Goal: Check status: Check status

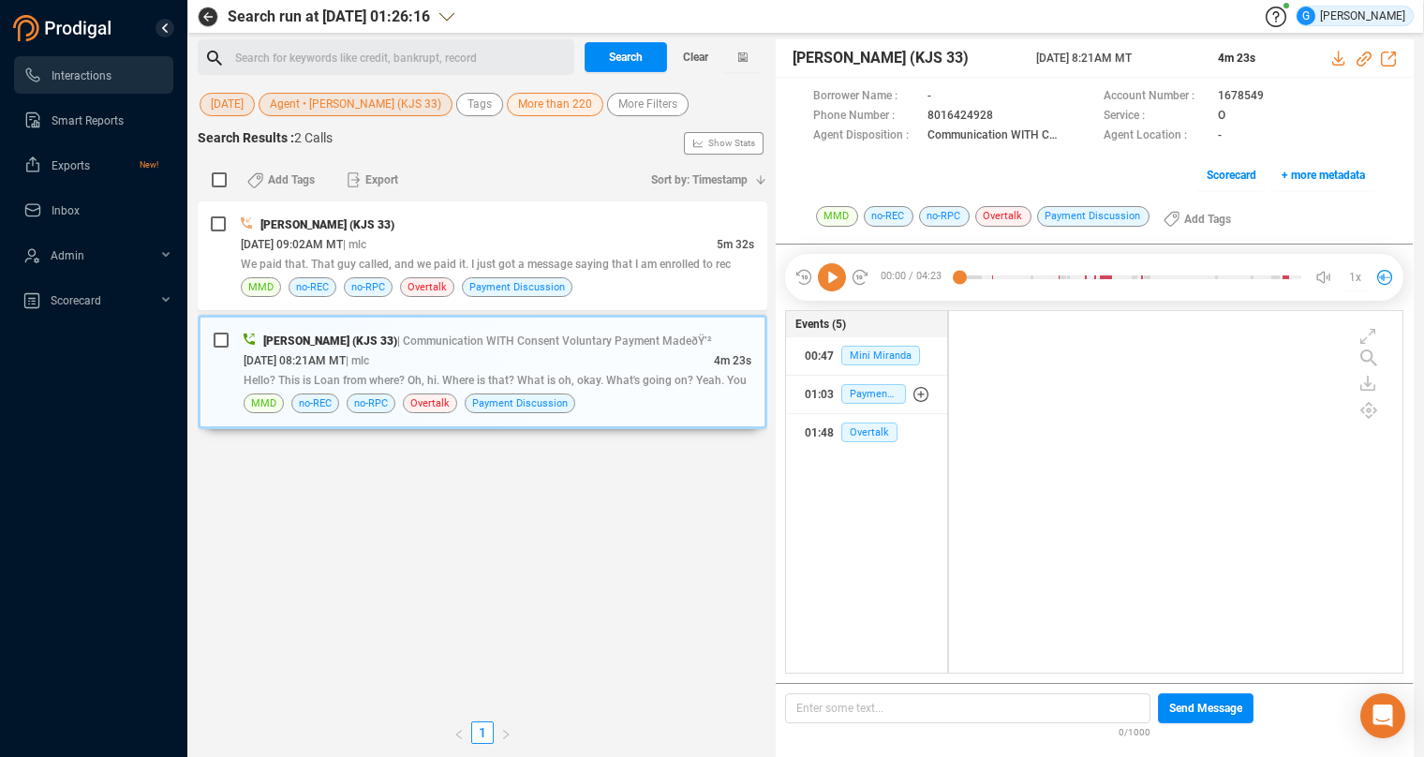
scroll to position [347, 439]
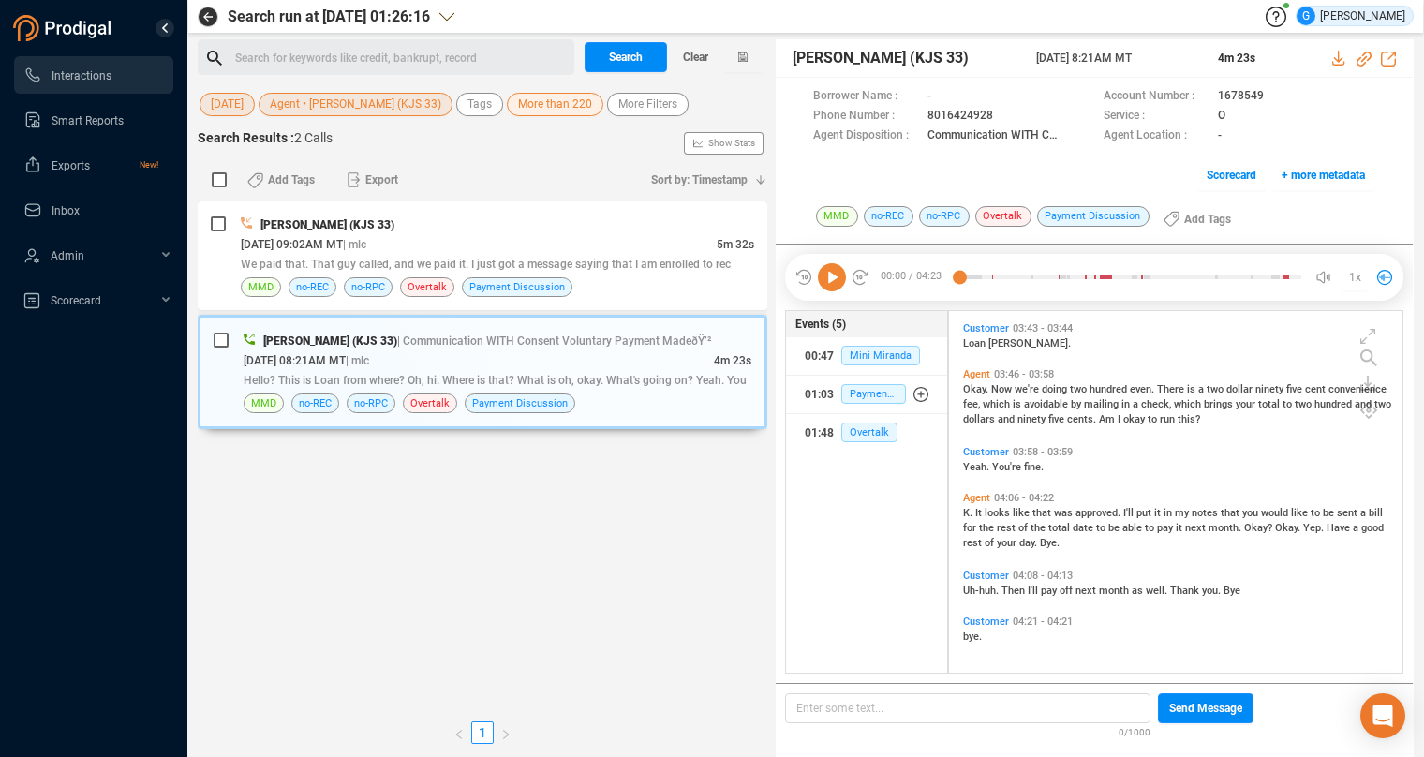
click at [232, 107] on span "[DATE]" at bounding box center [227, 104] width 33 height 23
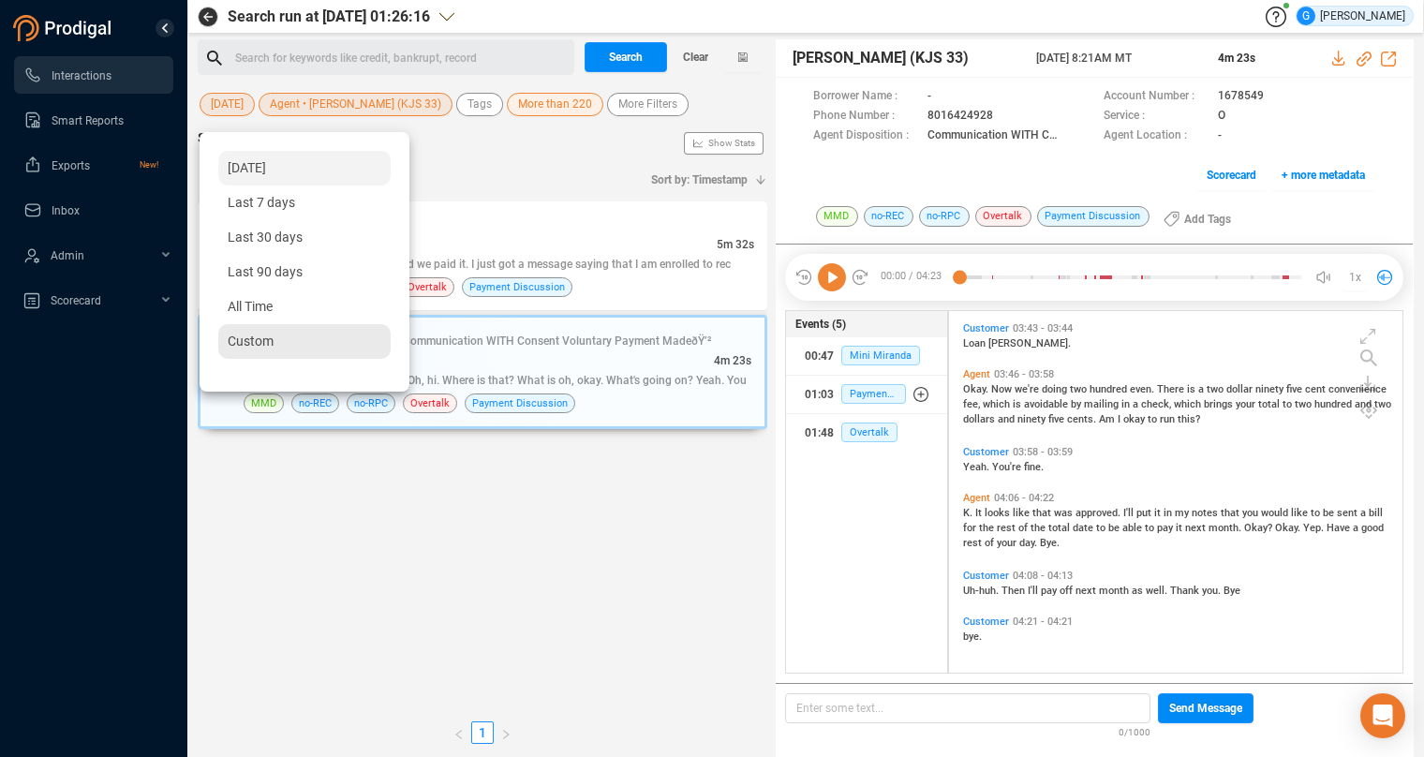
click at [271, 340] on span "Custom" at bounding box center [251, 341] width 46 height 15
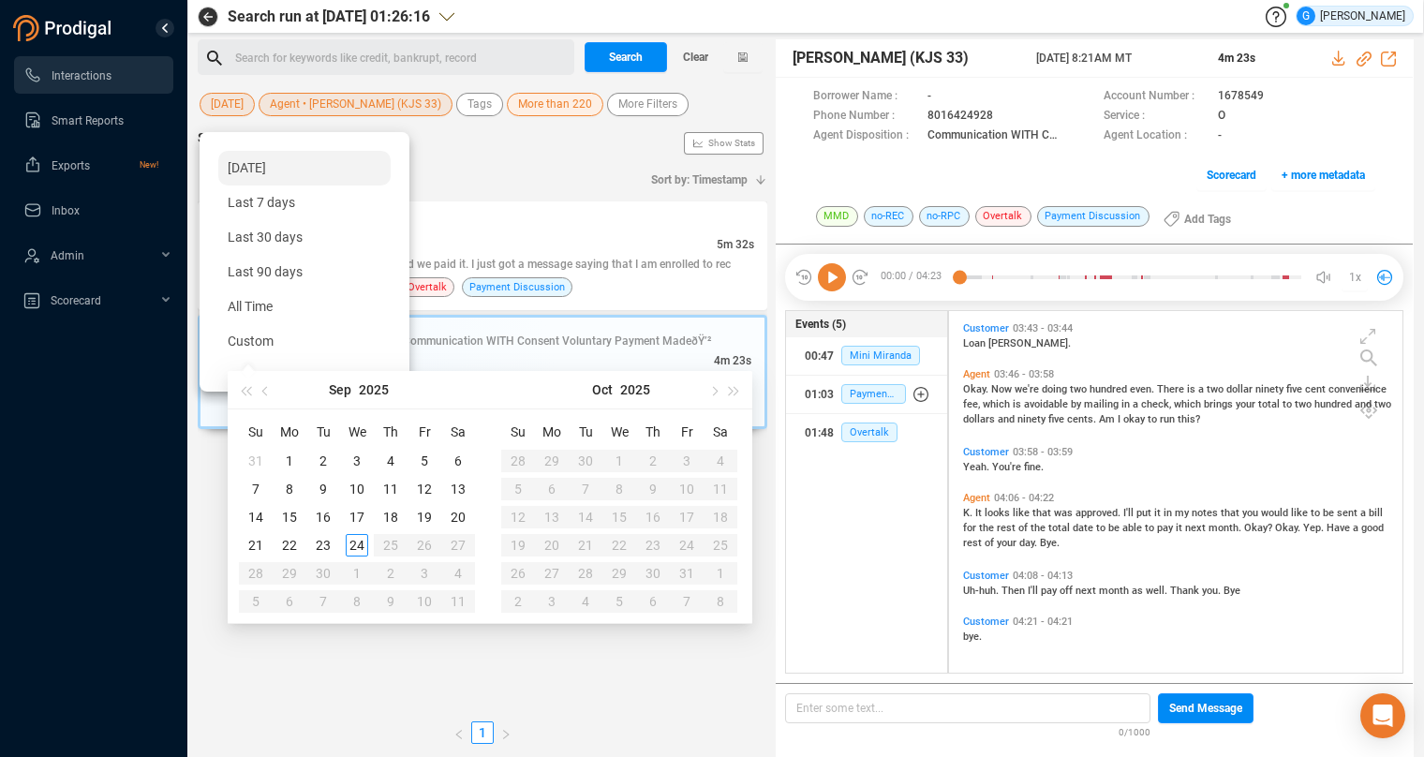
type input "[DATE]"
click at [287, 542] on div "22" at bounding box center [289, 545] width 22 height 22
click at [291, 542] on div "22" at bounding box center [289, 545] width 22 height 22
type input "[DATE]"
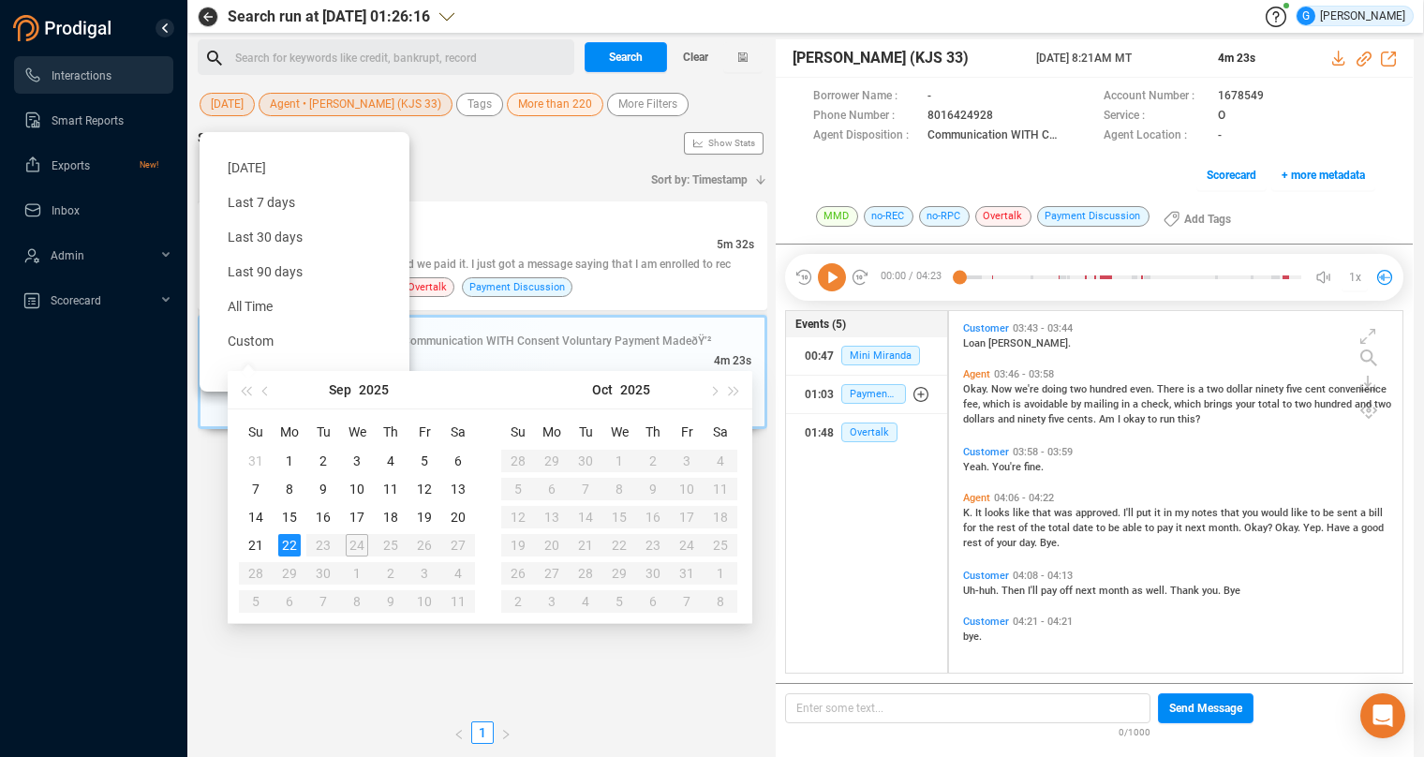
click at [286, 545] on div "22" at bounding box center [289, 545] width 22 height 22
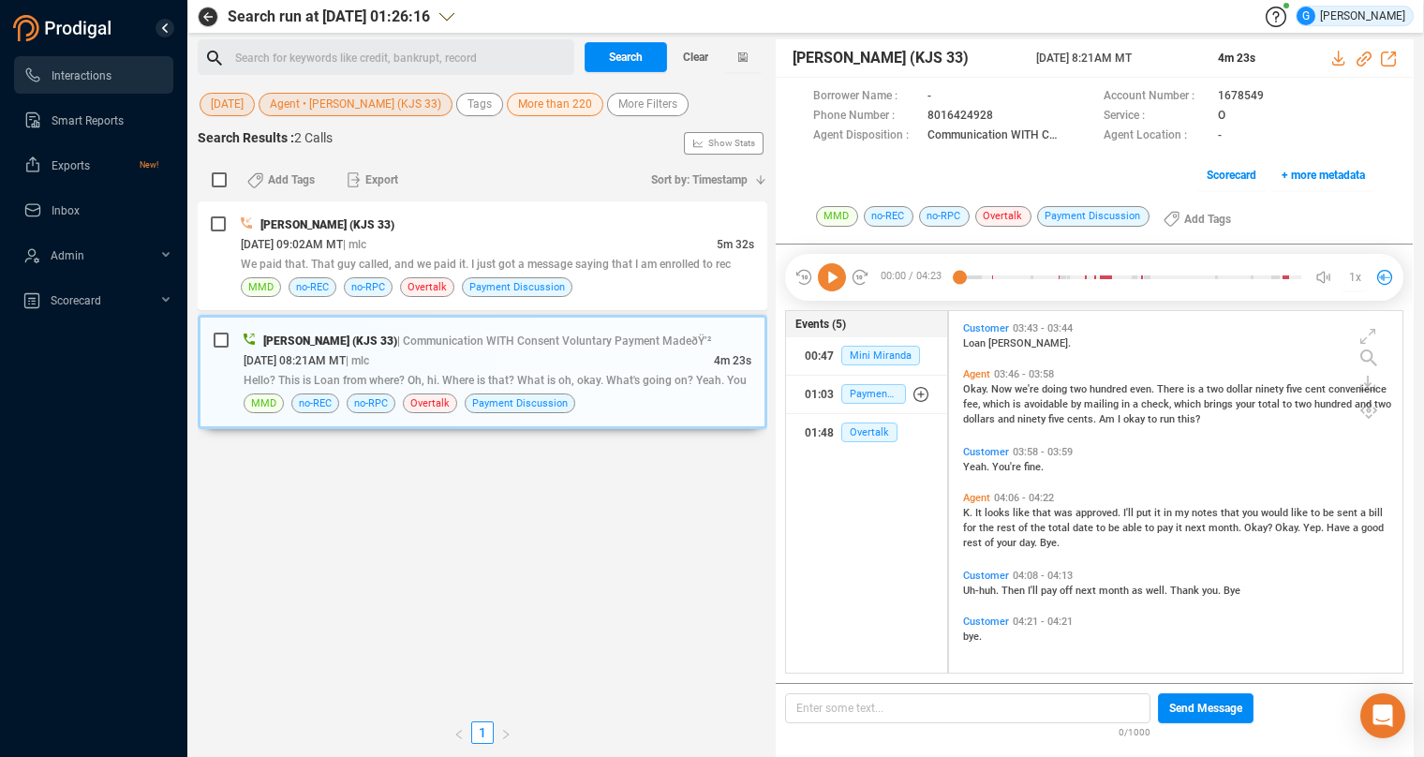
drag, startPoint x: 336, startPoint y: 105, endPoint x: 330, endPoint y: 120, distance: 16.0
click at [336, 104] on span "Agent • [PERSON_NAME] (KJS 33)" at bounding box center [356, 104] width 172 height 23
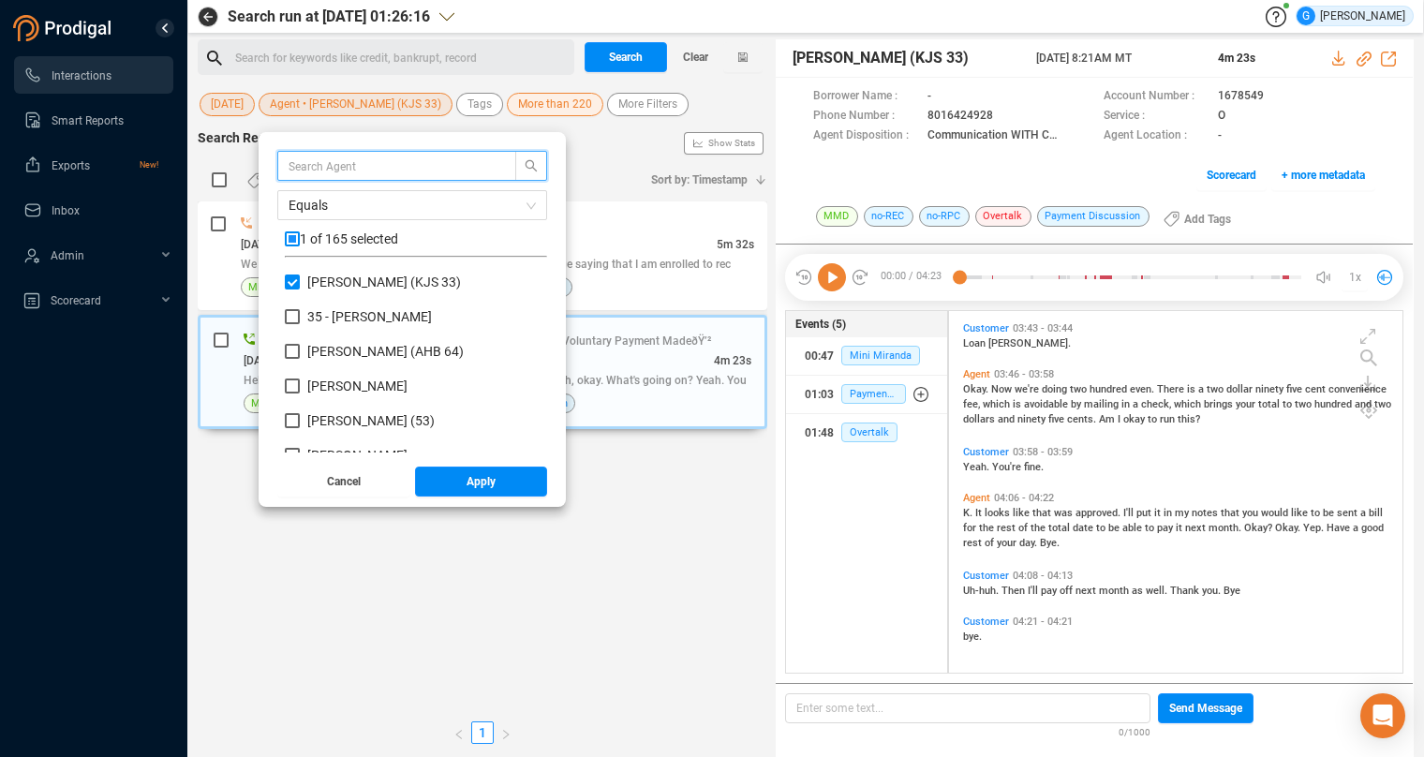
scroll to position [164, 246]
click at [292, 238] on input "checkbox" at bounding box center [292, 238] width 15 height 15
checkbox input "true"
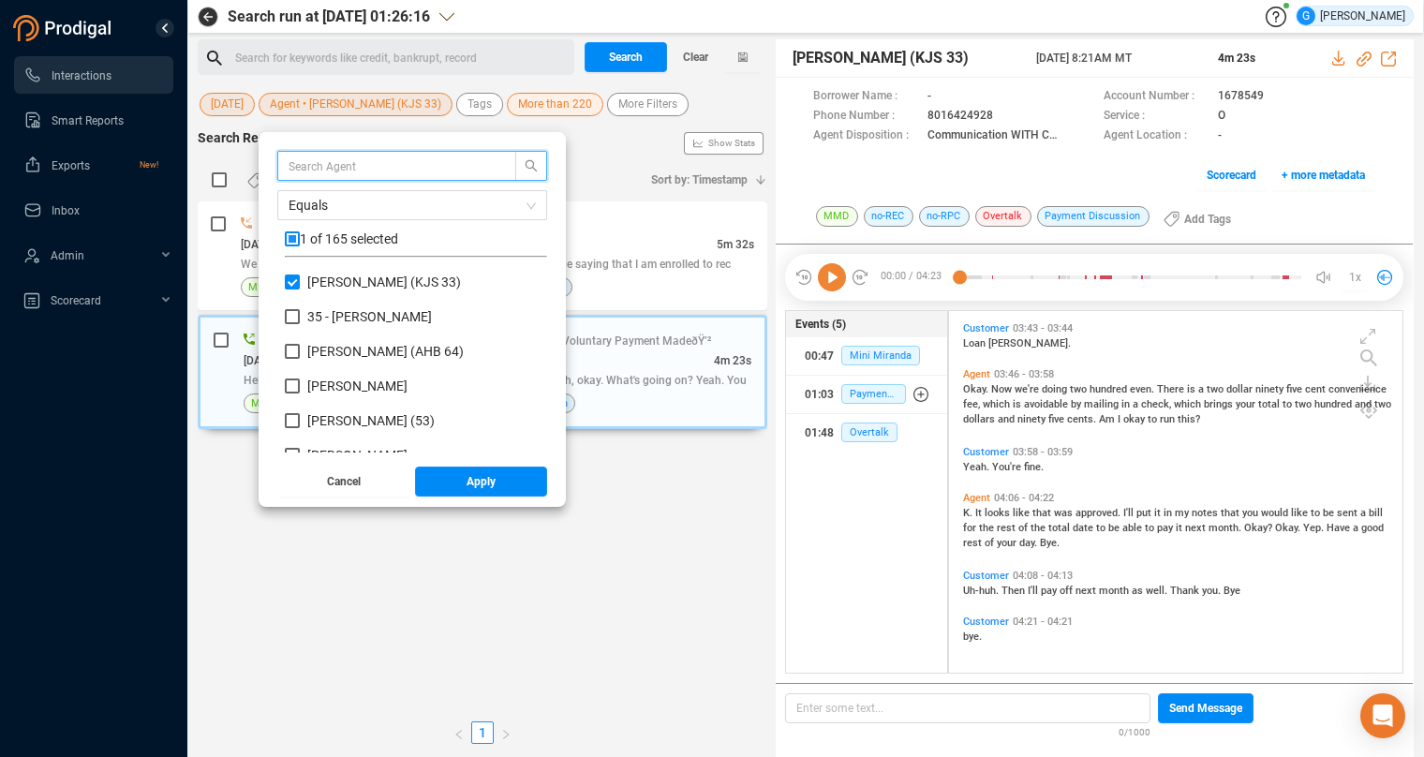
checkbox input "true"
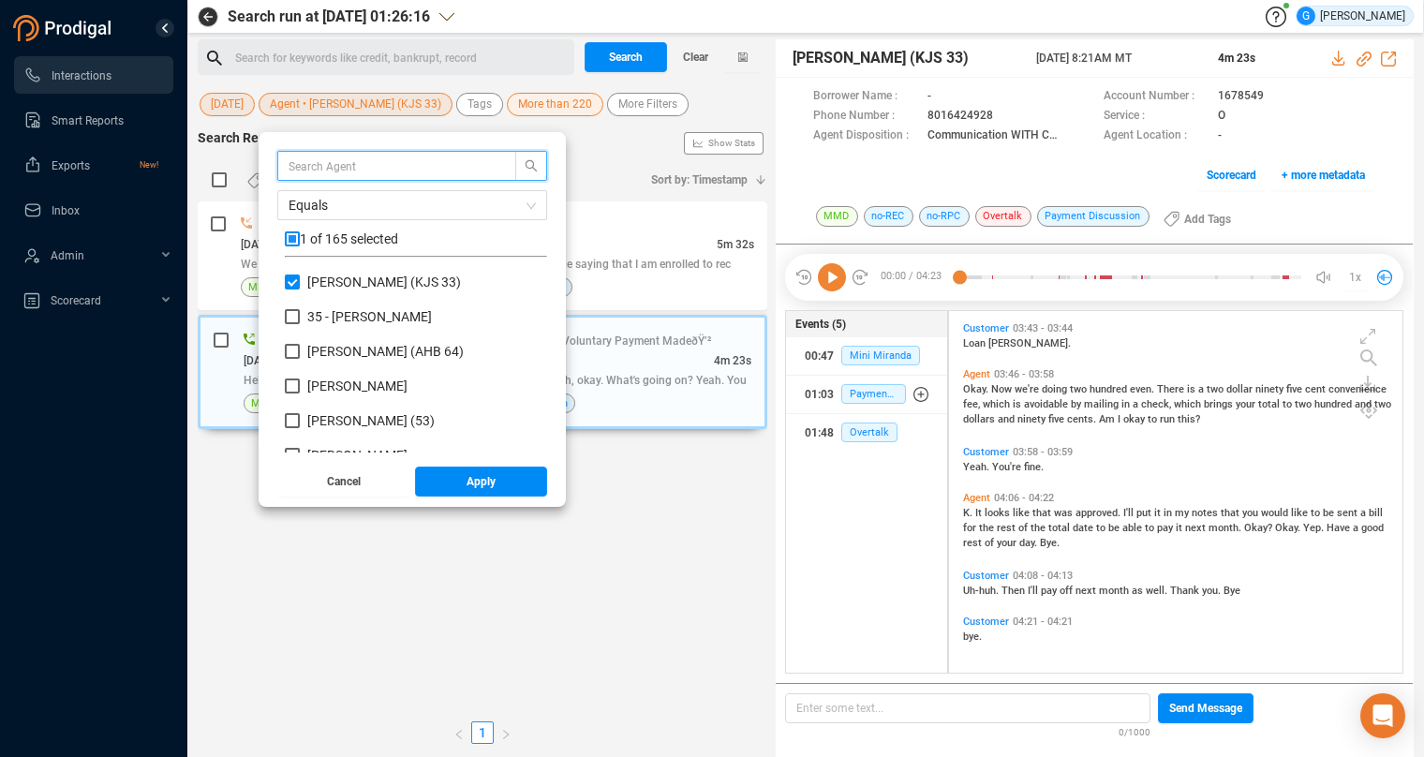
checkbox input "true"
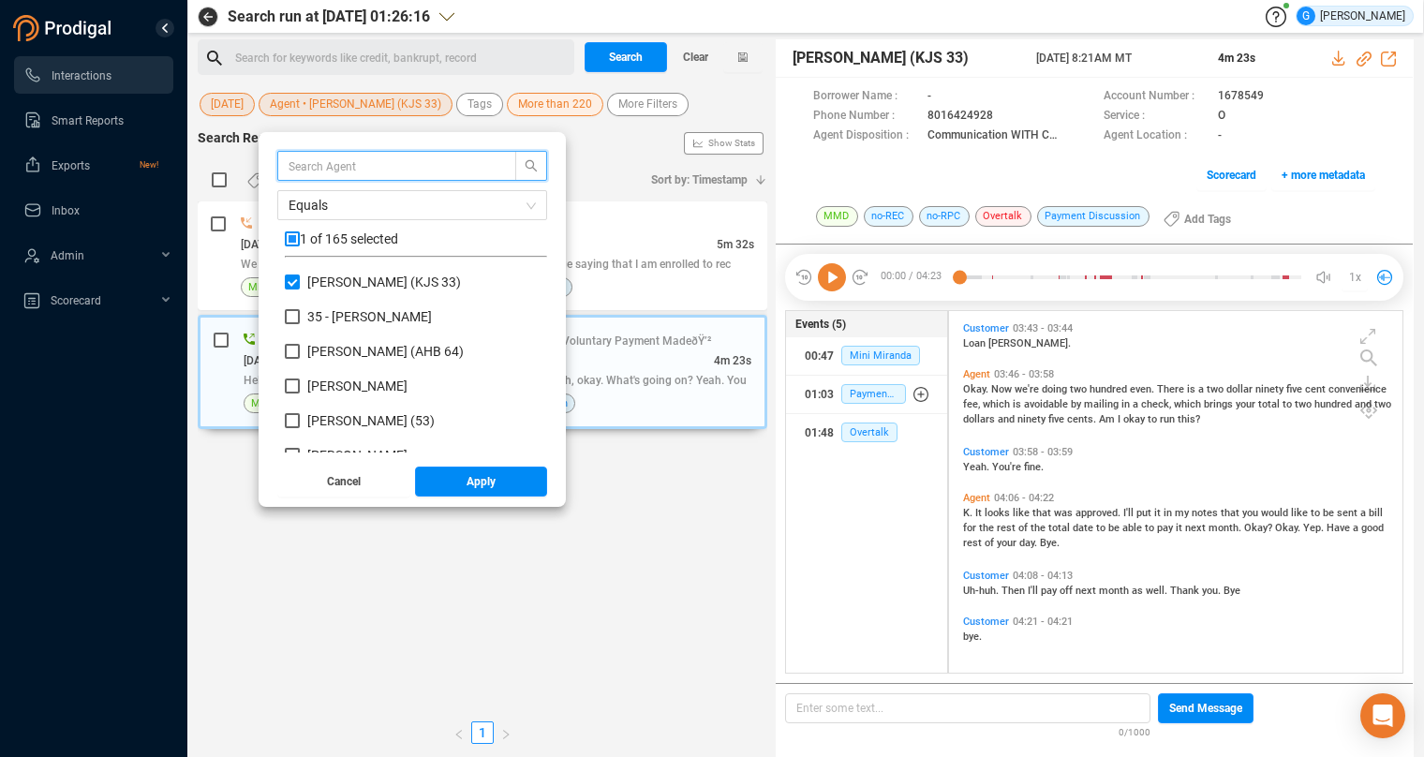
checkbox input "true"
click at [292, 238] on input "checkbox" at bounding box center [292, 238] width 15 height 15
checkbox input "false"
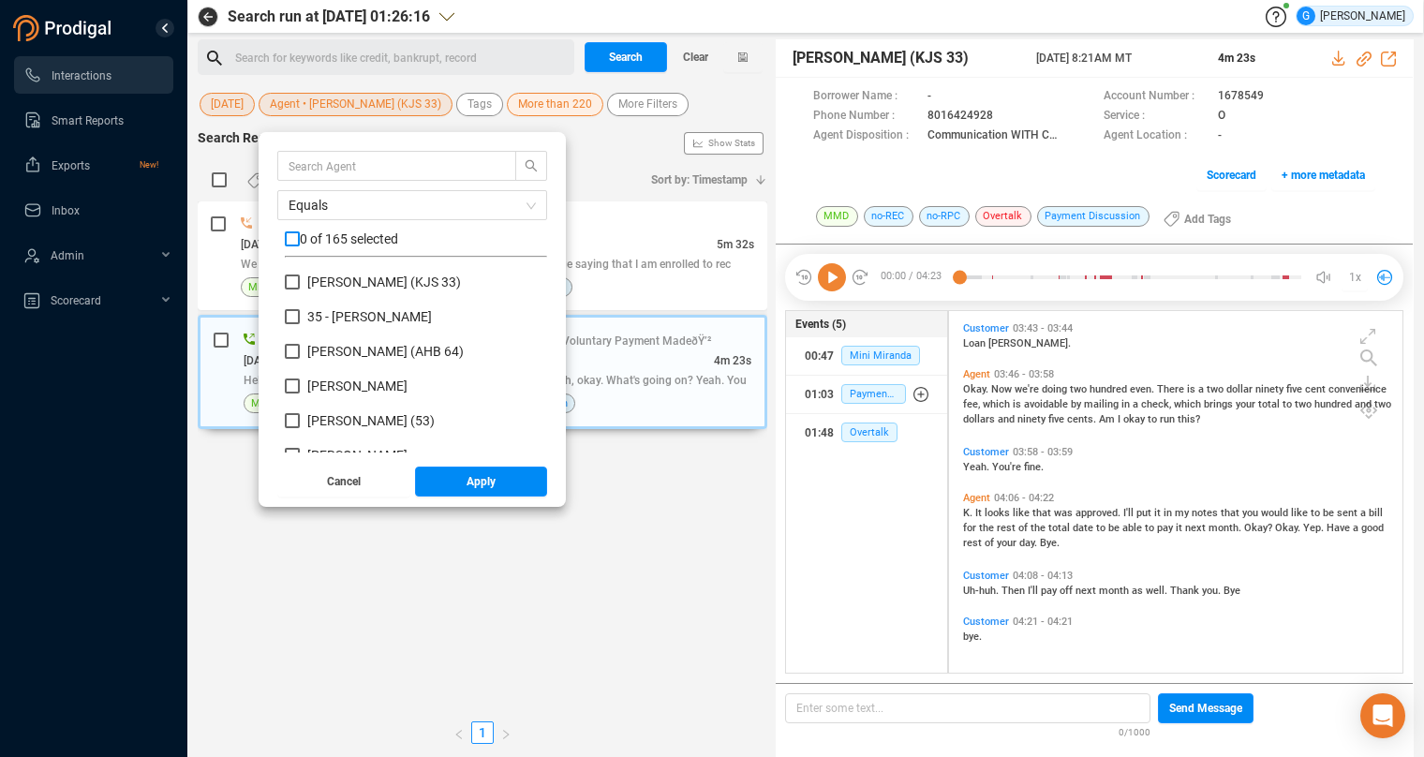
checkbox input "false"
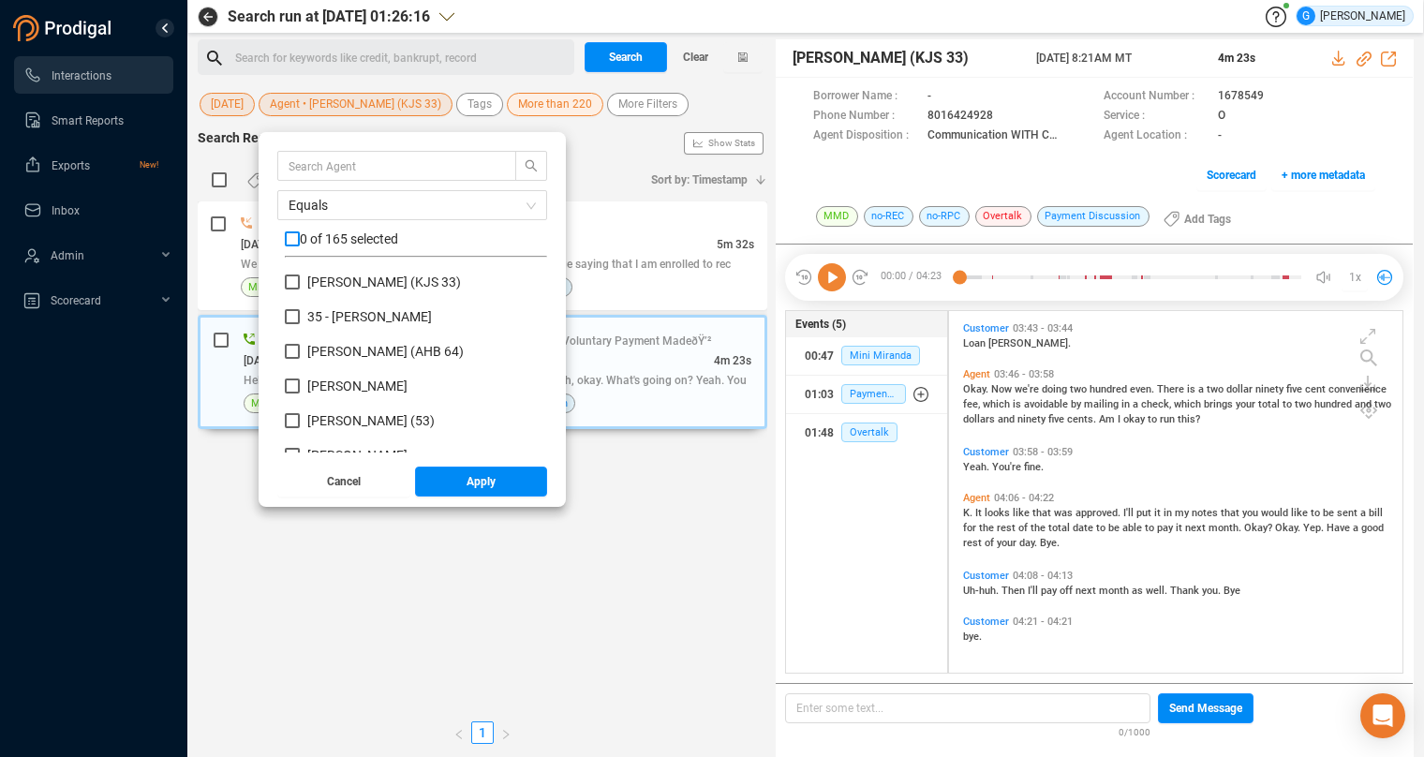
checkbox input "false"
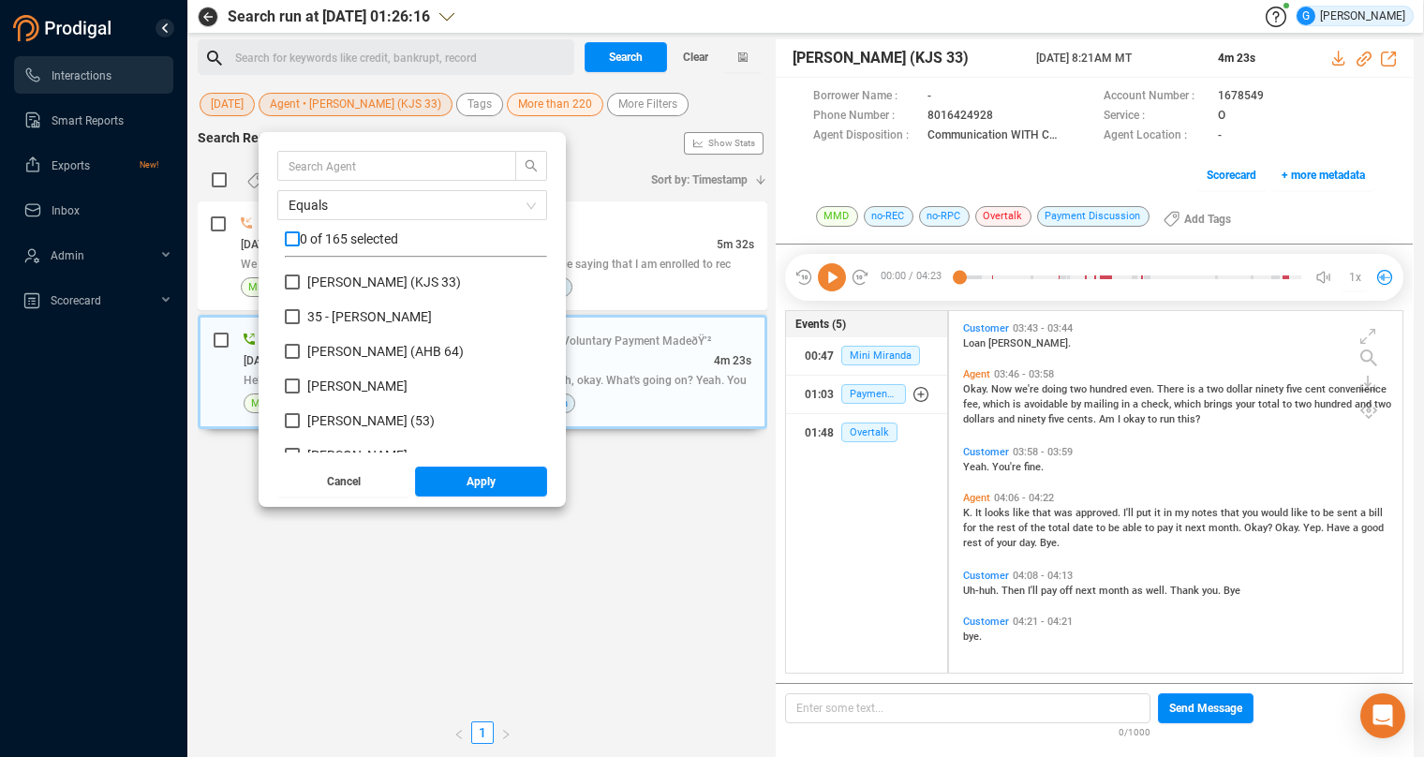
checkbox input "false"
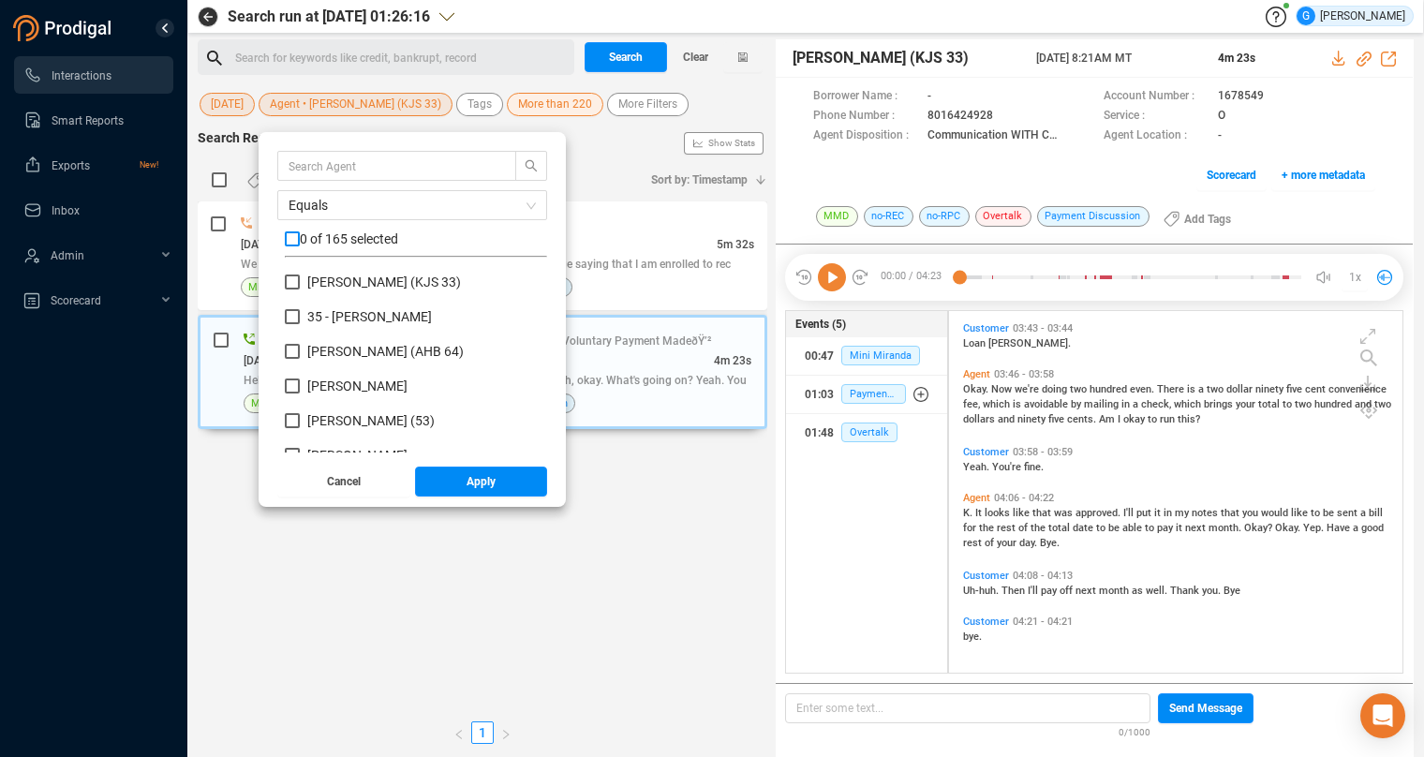
checkbox input "false"
click at [310, 166] on input "text" at bounding box center [388, 166] width 199 height 21
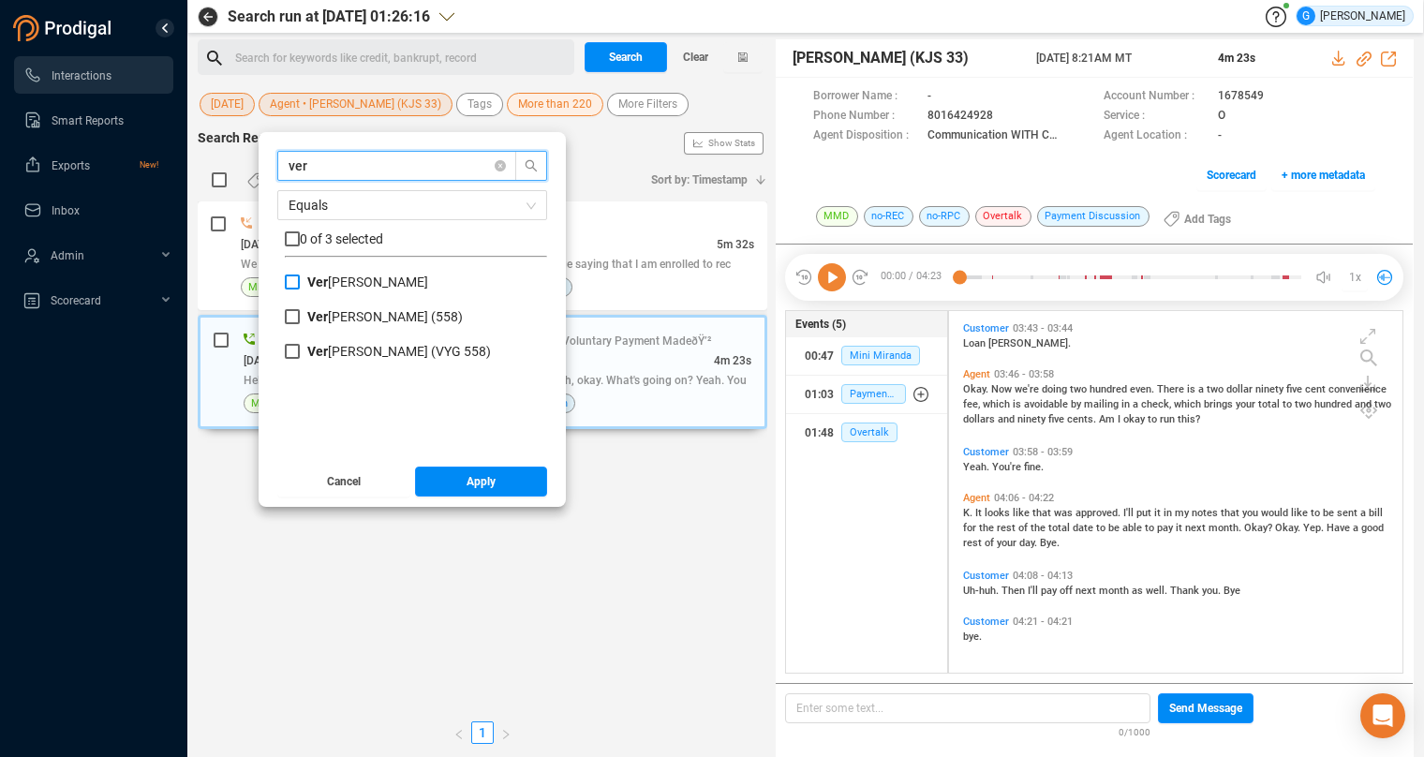
type input "ver"
click at [299, 281] on input "Ver [PERSON_NAME]" at bounding box center [292, 282] width 15 height 15
checkbox input "true"
click at [295, 322] on input "Ver [PERSON_NAME] (558)" at bounding box center [292, 316] width 15 height 15
checkbox input "true"
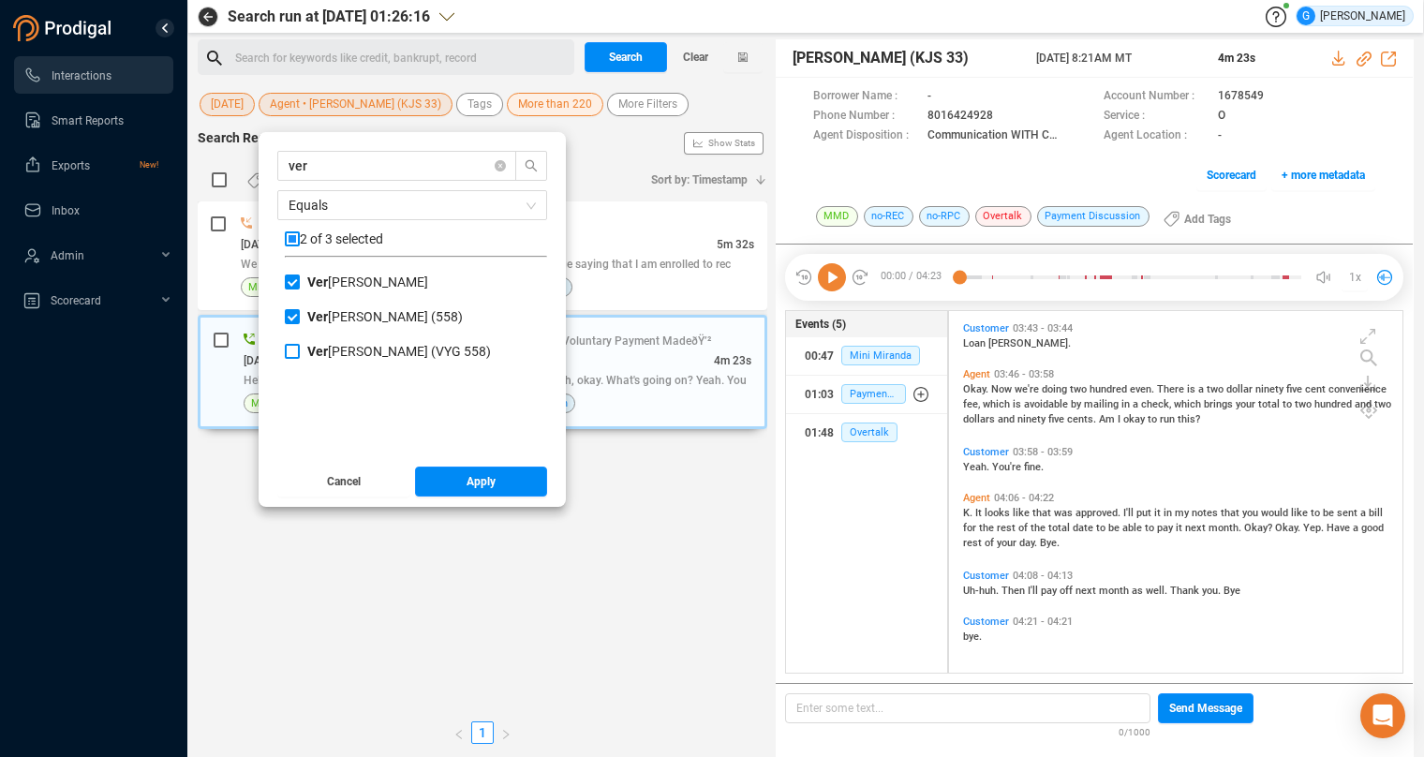
click at [293, 350] on input "Ver [PERSON_NAME] (VYG 558)" at bounding box center [292, 351] width 15 height 15
checkbox input "true"
click at [468, 486] on button "Apply" at bounding box center [481, 482] width 133 height 30
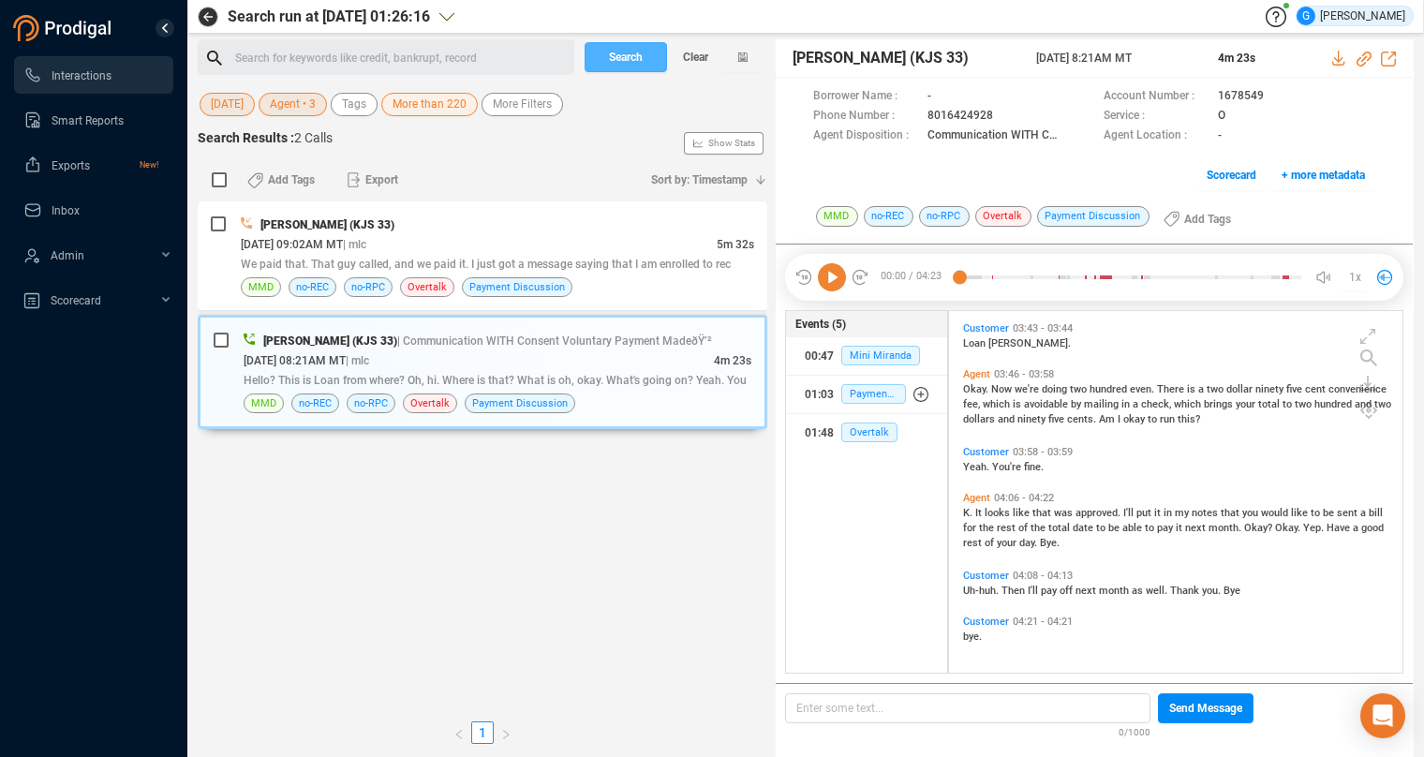
click at [623, 56] on span "Search" at bounding box center [626, 57] width 34 height 30
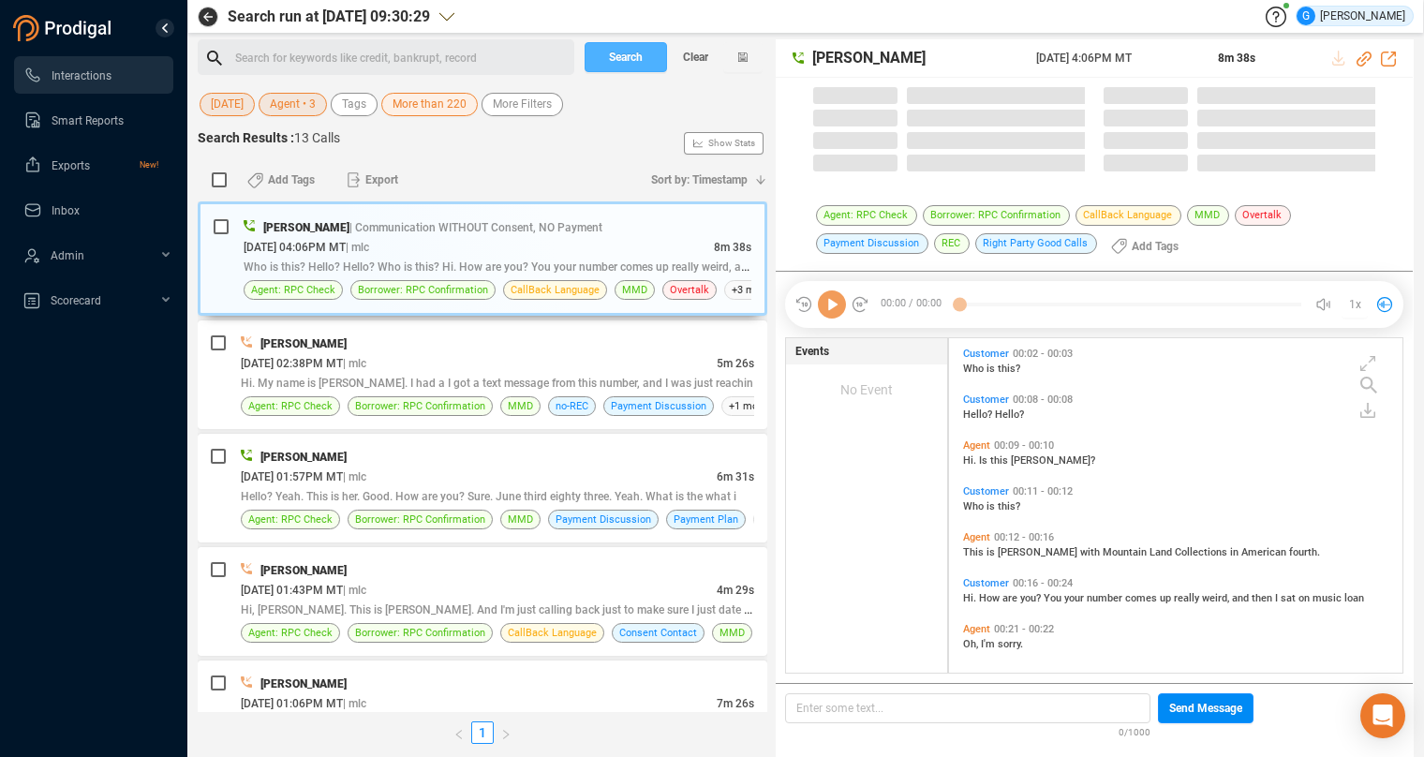
scroll to position [320, 439]
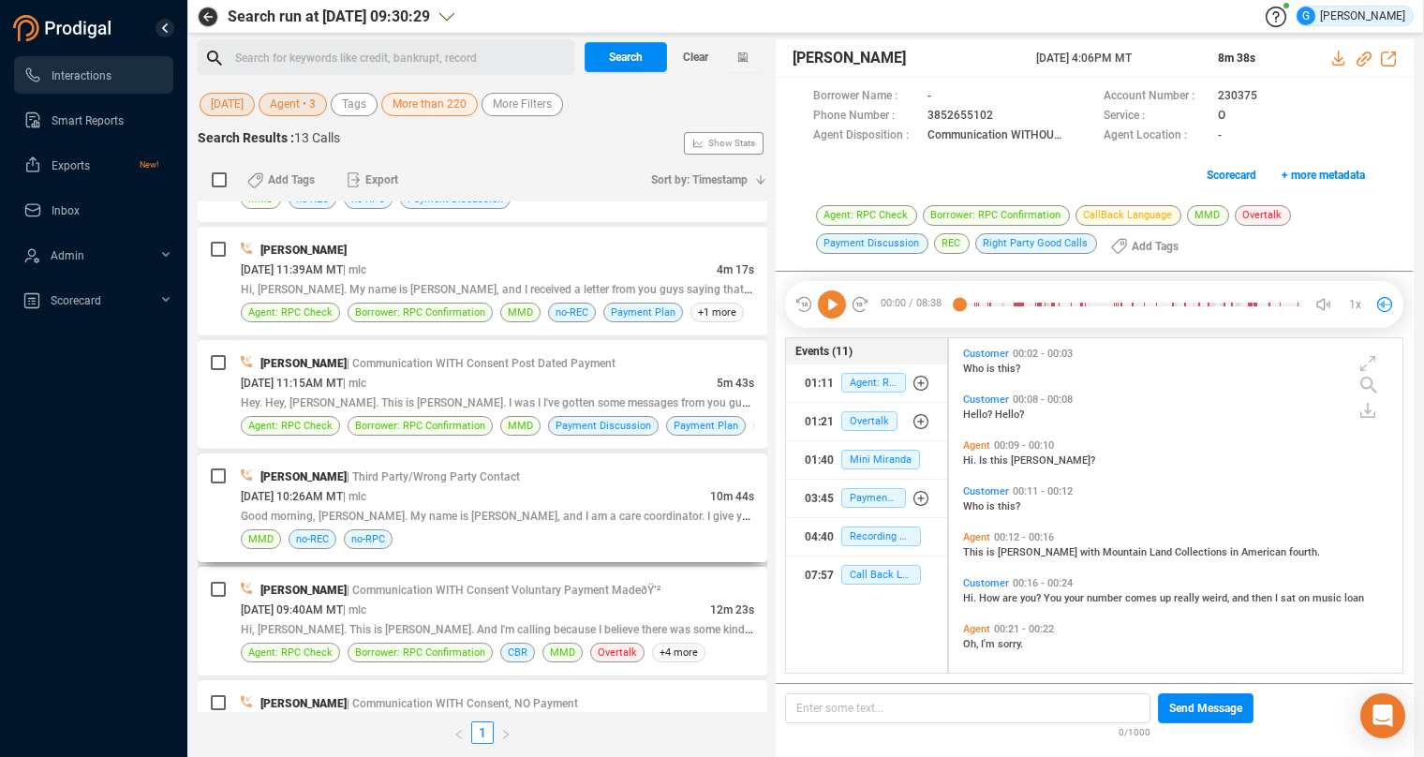
click at [650, 471] on div "[PERSON_NAME] | Third Party/Wrong Party Contact" at bounding box center [498, 477] width 514 height 20
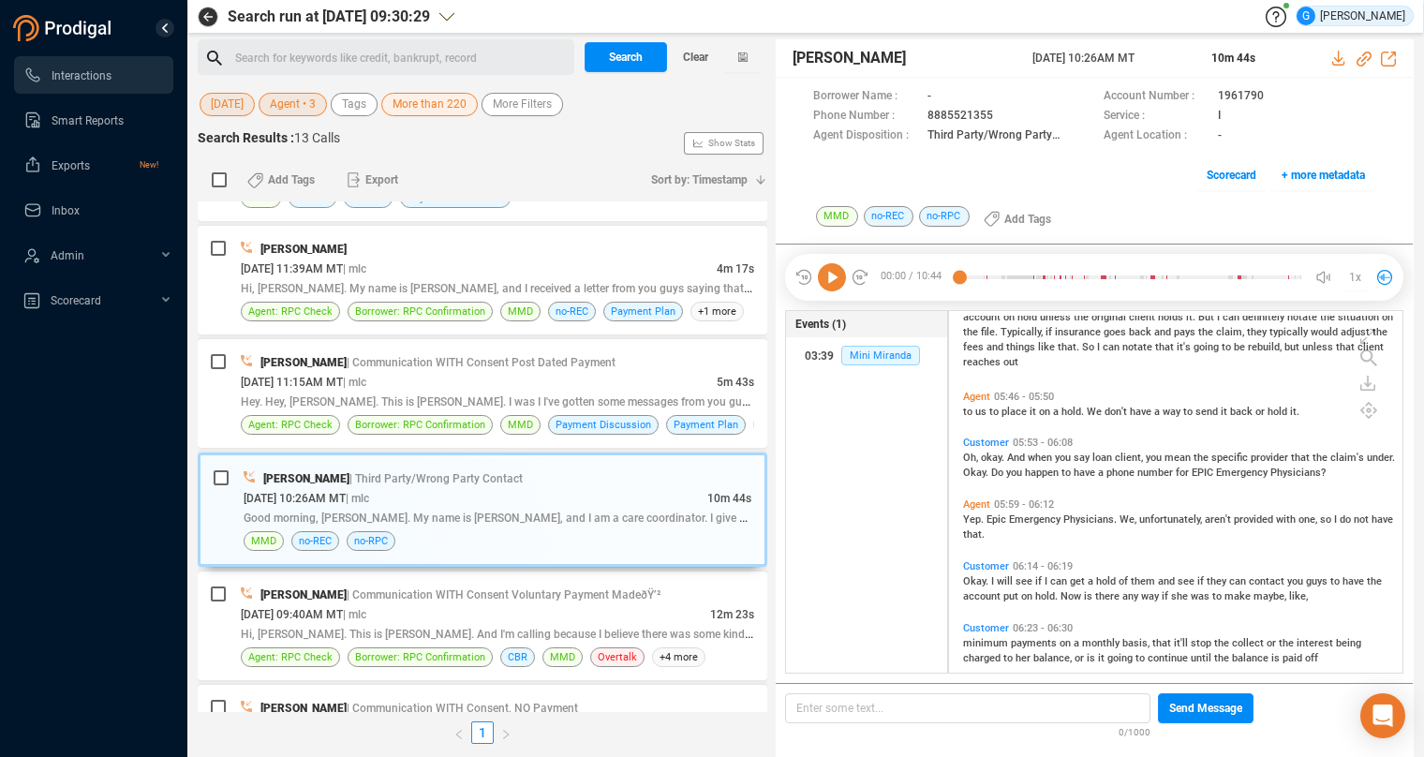
scroll to position [2172, 0]
